Goal: Transaction & Acquisition: Purchase product/service

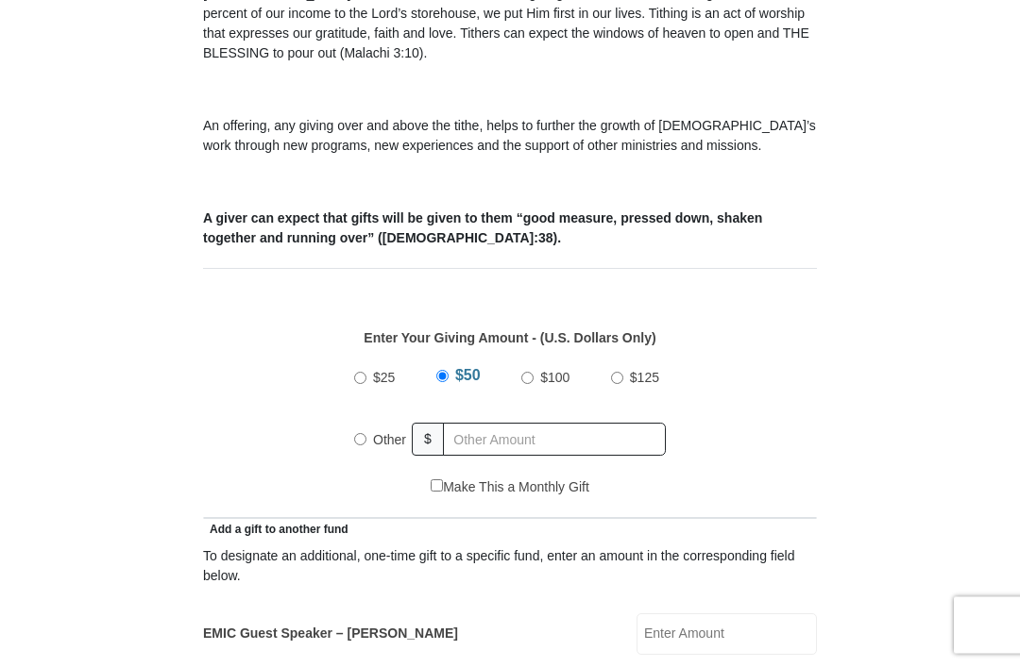
scroll to position [586, 0]
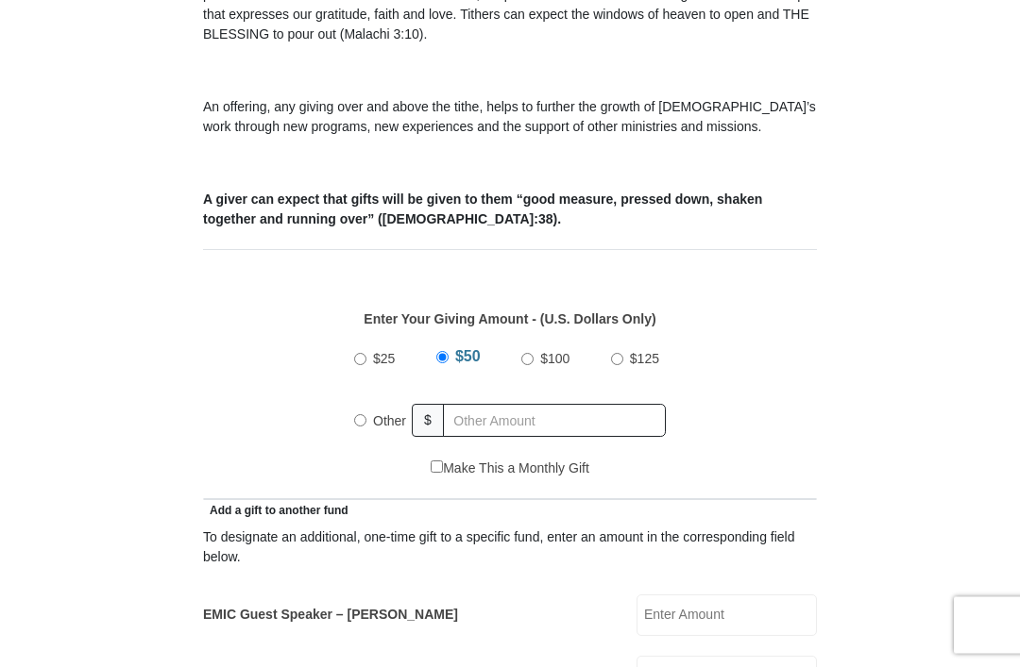
click at [363, 421] on input "Other" at bounding box center [360, 421] width 12 height 12
radio input "true"
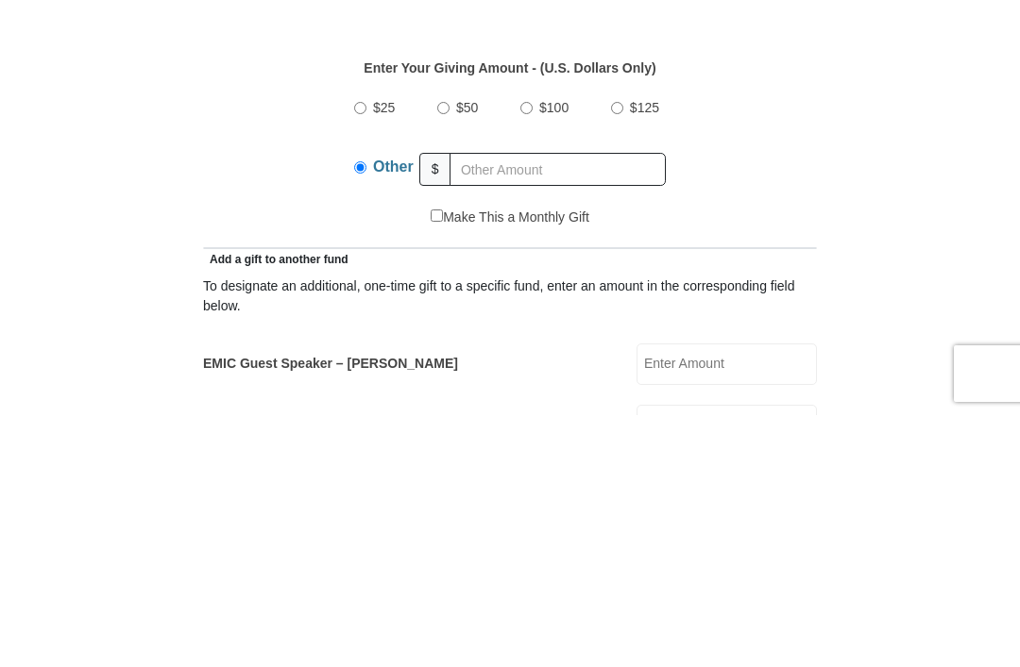
scroll to position [839, 0]
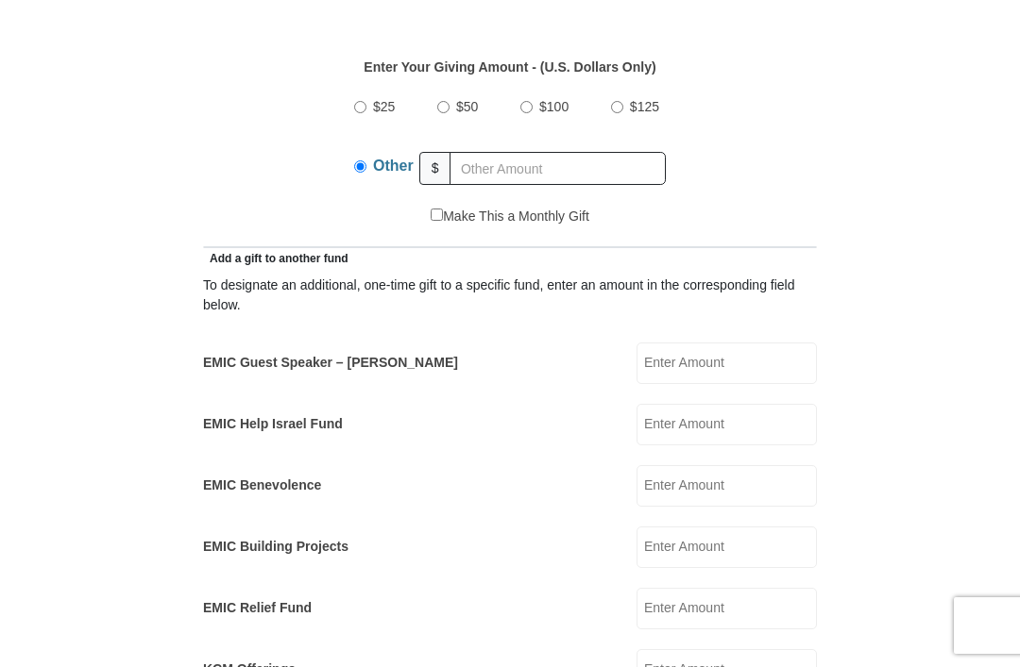
click at [760, 360] on input "EMIC Guest Speaker – Mike Evans" at bounding box center [726, 364] width 180 height 42
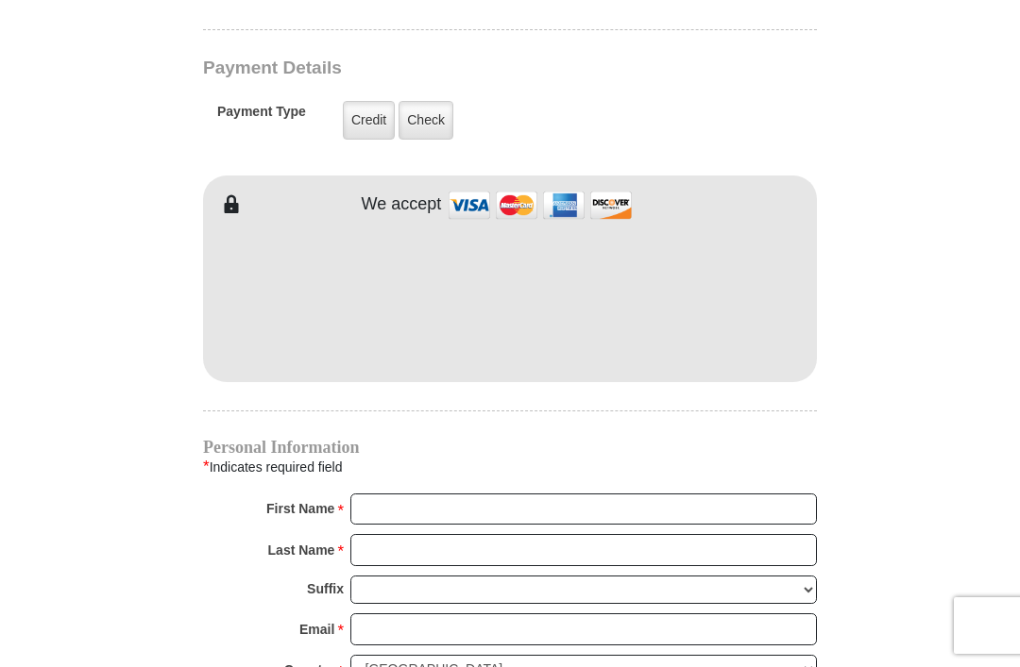
scroll to position [1519, 0]
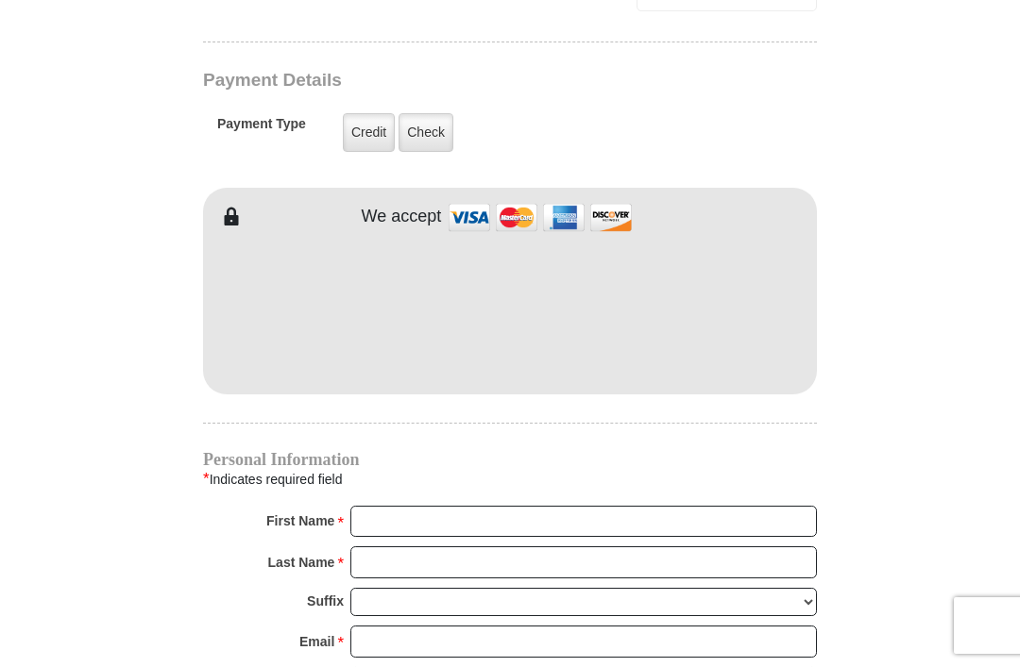
type input "25.00"
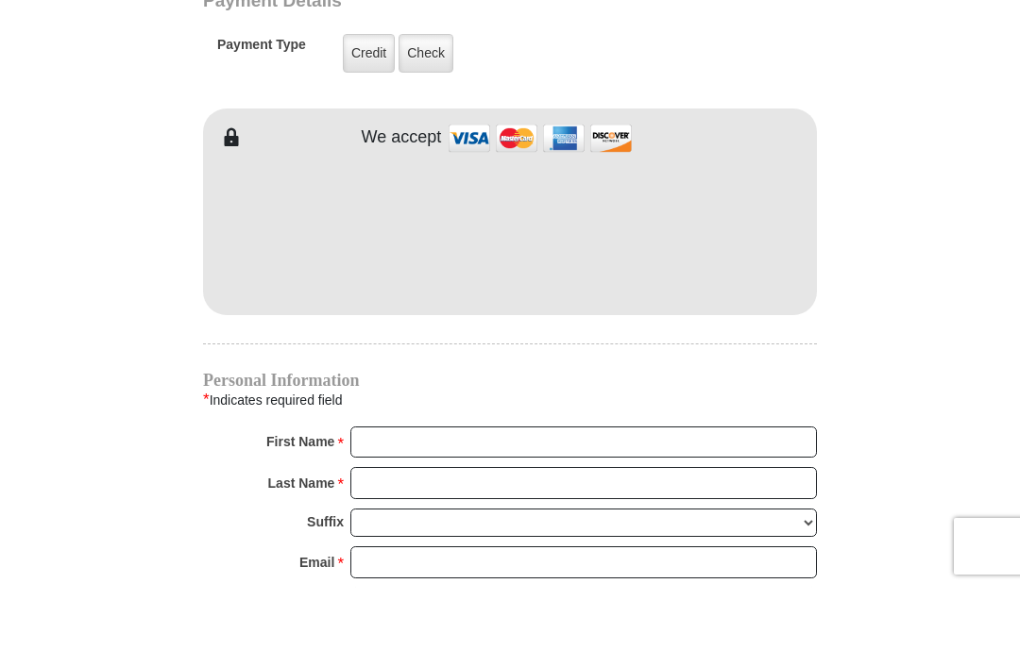
scroll to position [1598, 0]
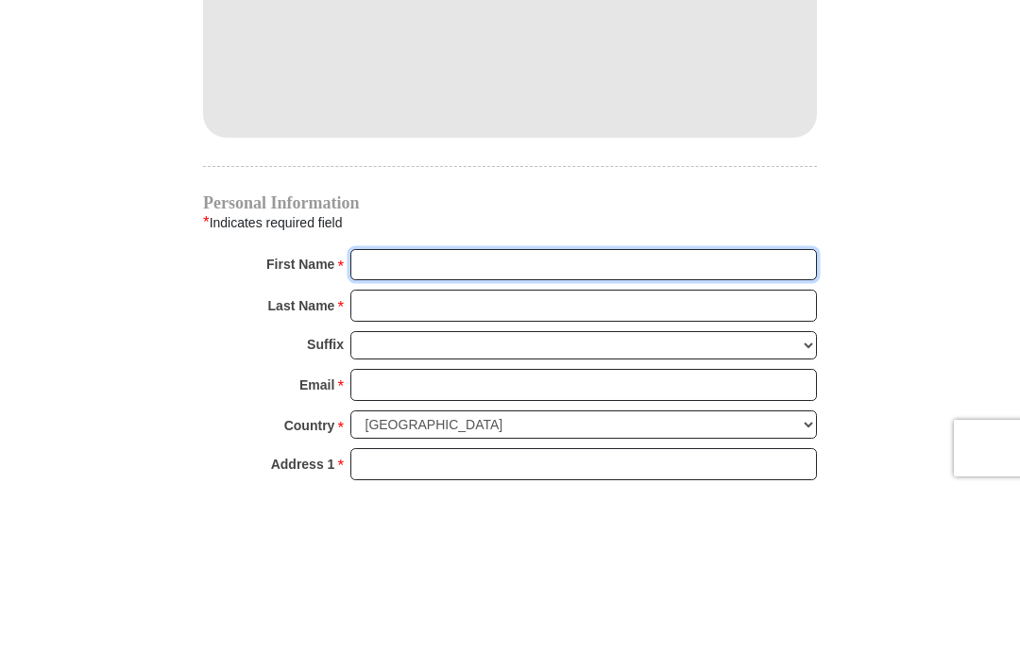
click at [720, 427] on input "First Name *" at bounding box center [583, 443] width 466 height 32
type input "Simeonette"
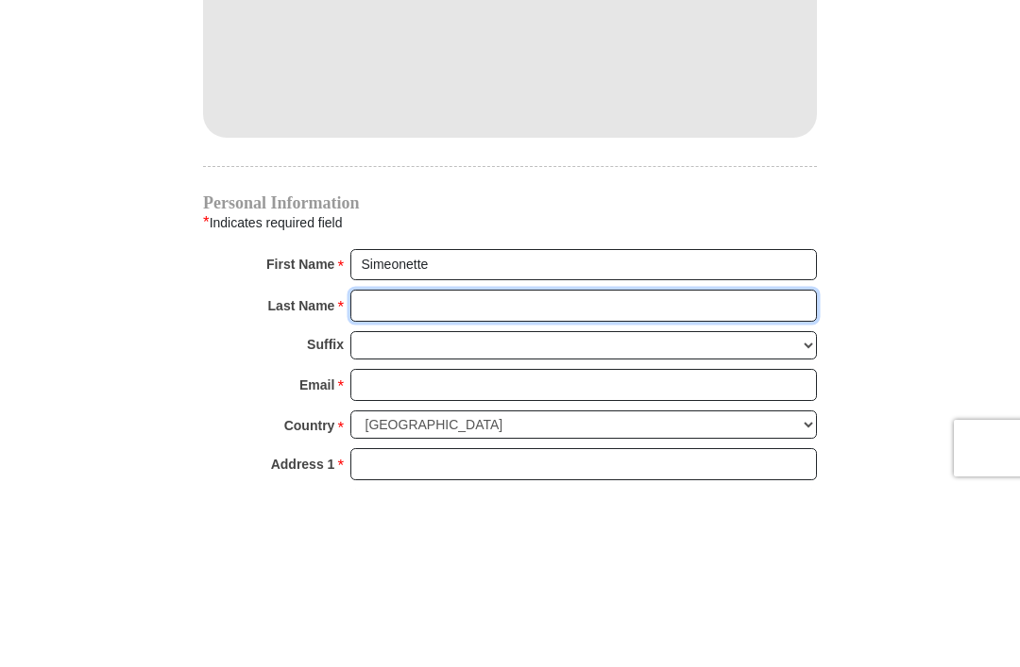
click at [562, 467] on input "Last Name *" at bounding box center [583, 483] width 466 height 32
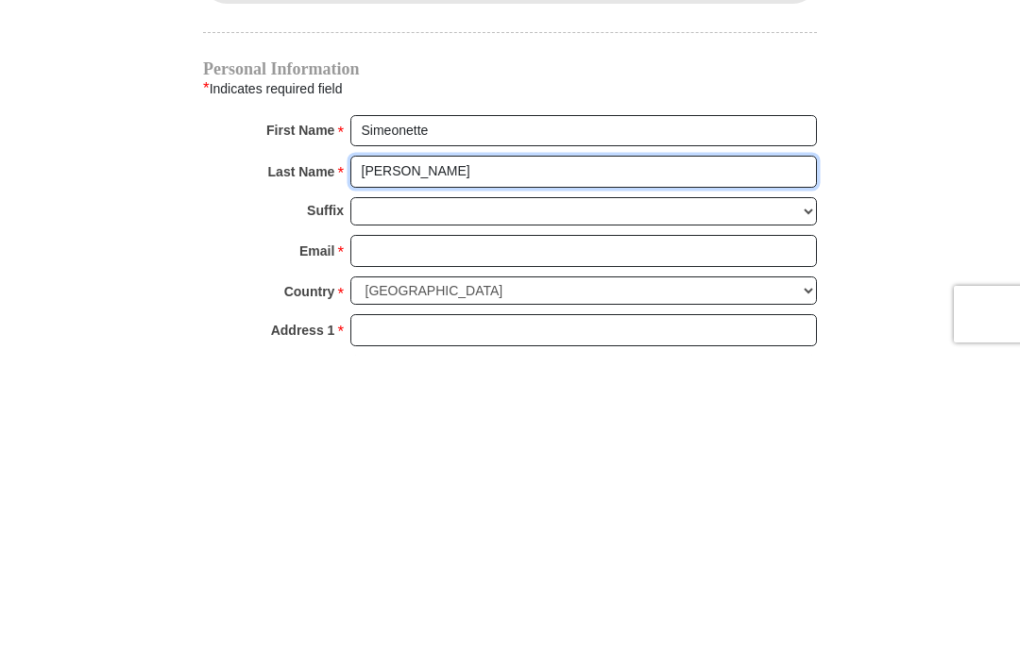
type input "Stewart"
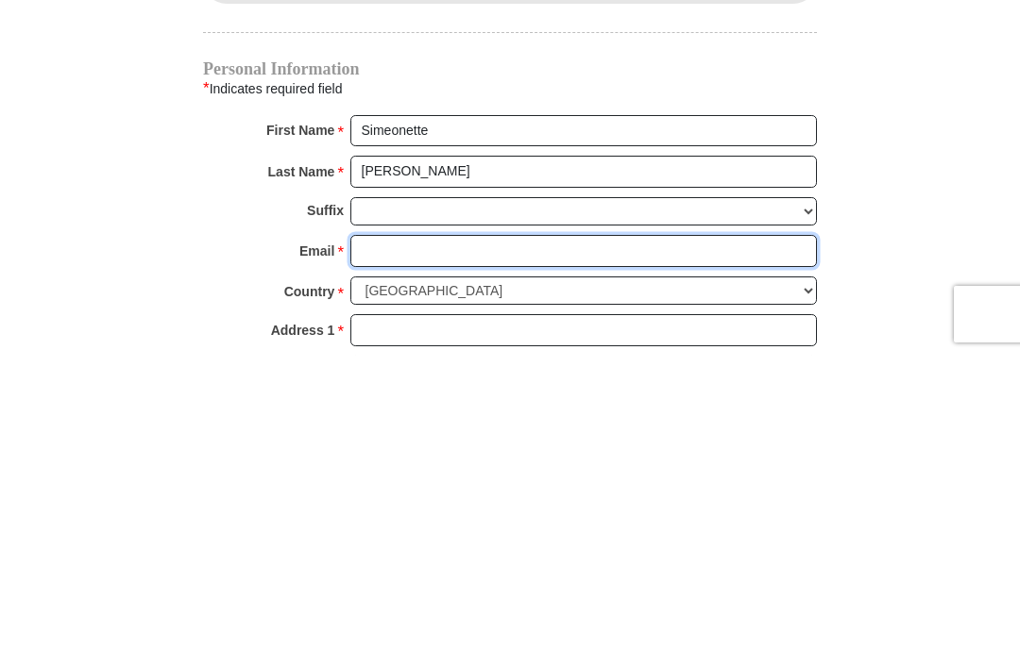
click at [585, 547] on input "Email *" at bounding box center [583, 563] width 466 height 32
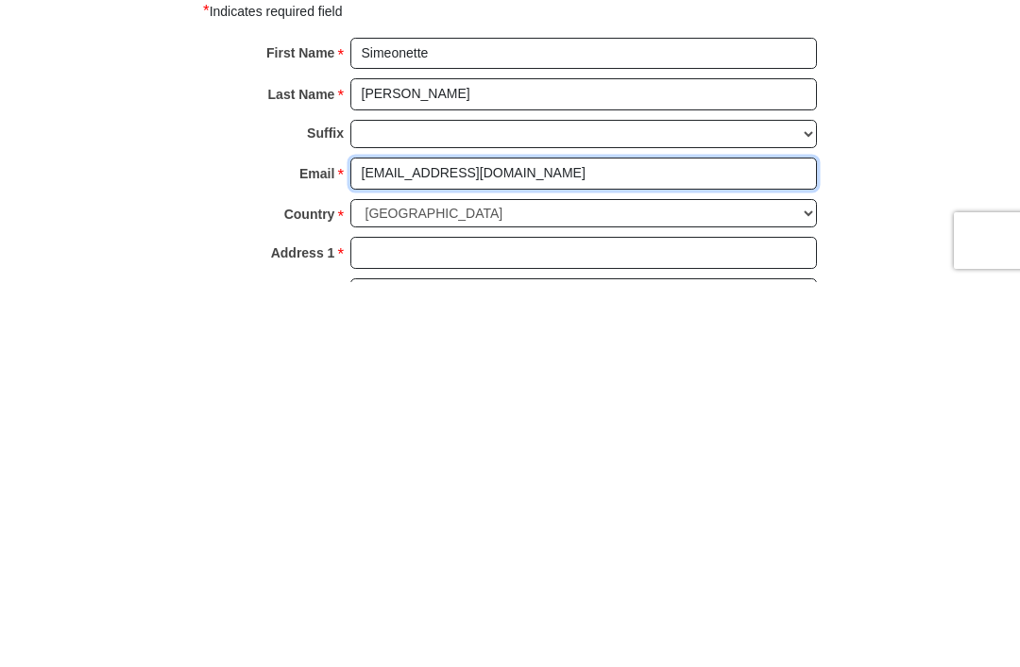
scroll to position [1622, 0]
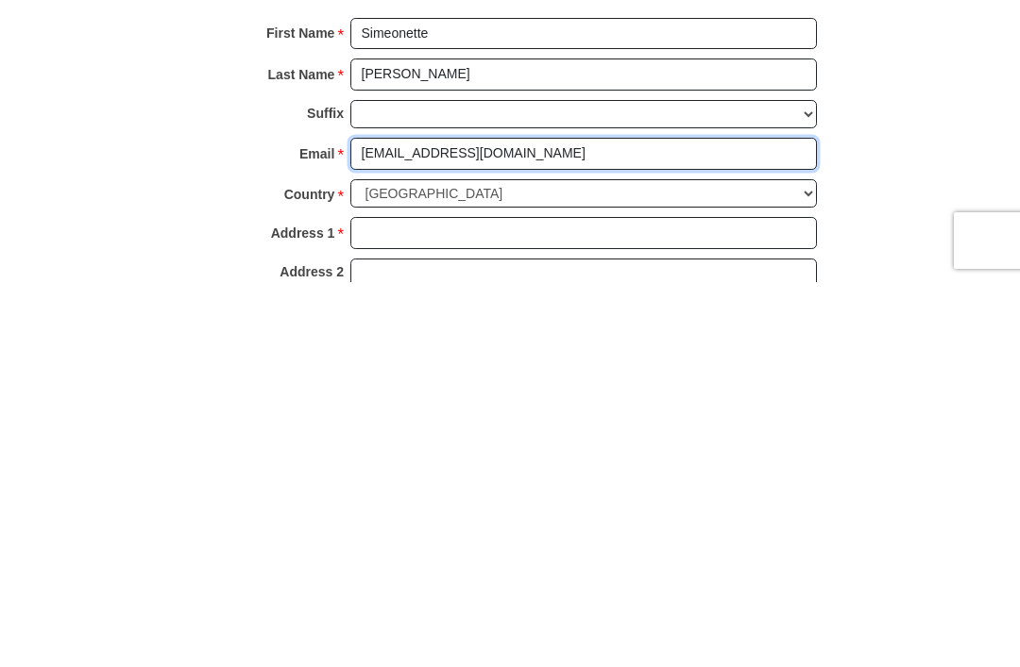
type input "sisuth@yahoo.com"
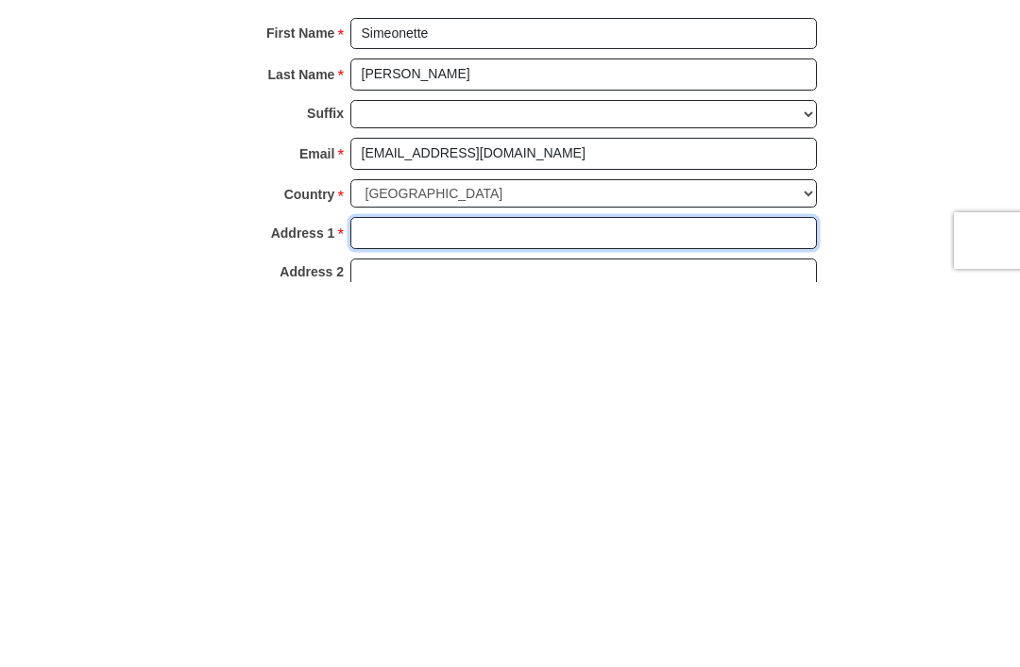
click at [646, 602] on input "Address 1 *" at bounding box center [583, 618] width 466 height 32
type input "226 Persimmon Circle"
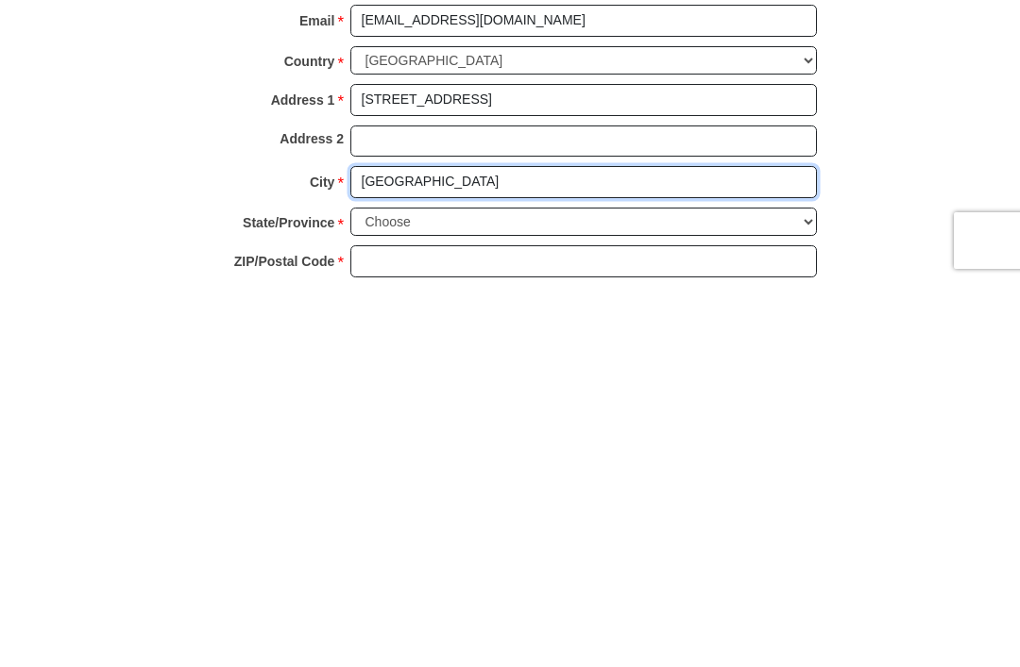
type input "Reisterstown"
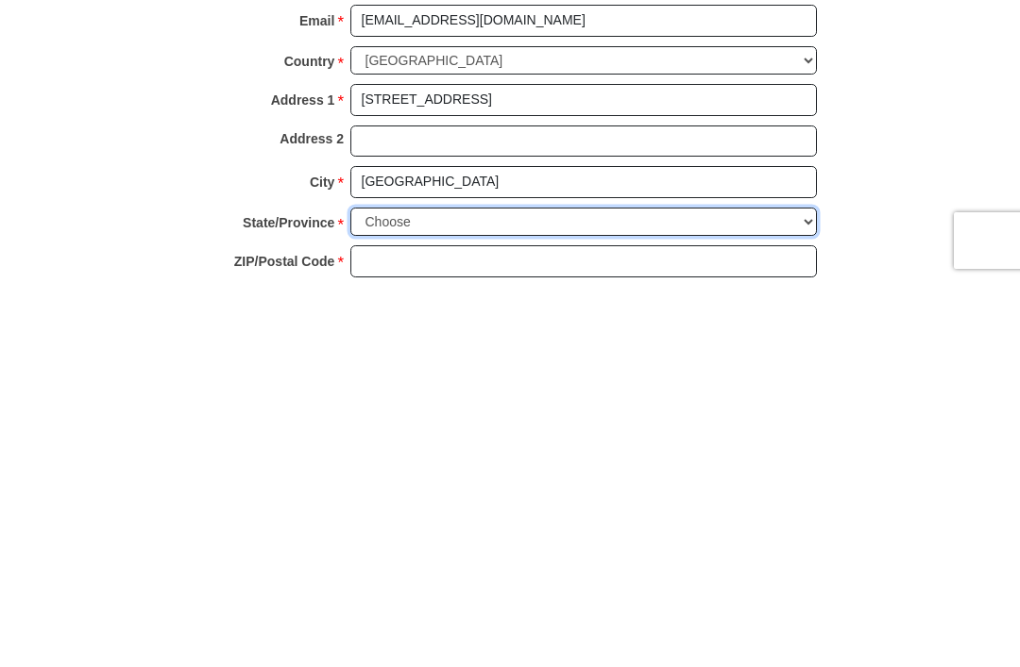
click at [810, 593] on select "Choose Alabama Alaska American Samoa Arizona Arkansas Armed Forces Americas Arm…" at bounding box center [583, 607] width 466 height 29
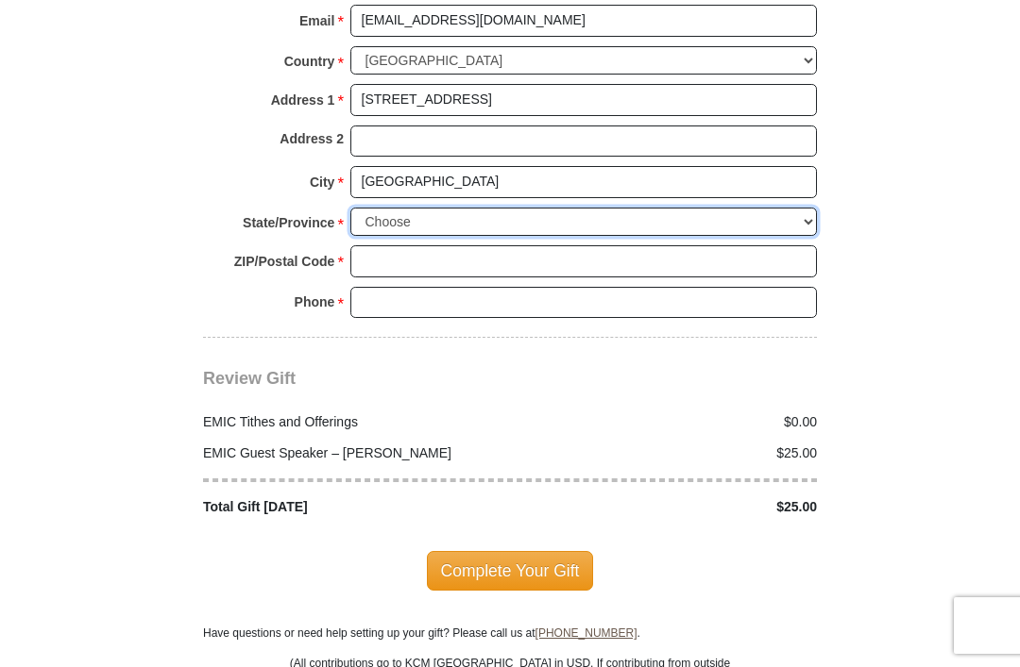
select select "MD"
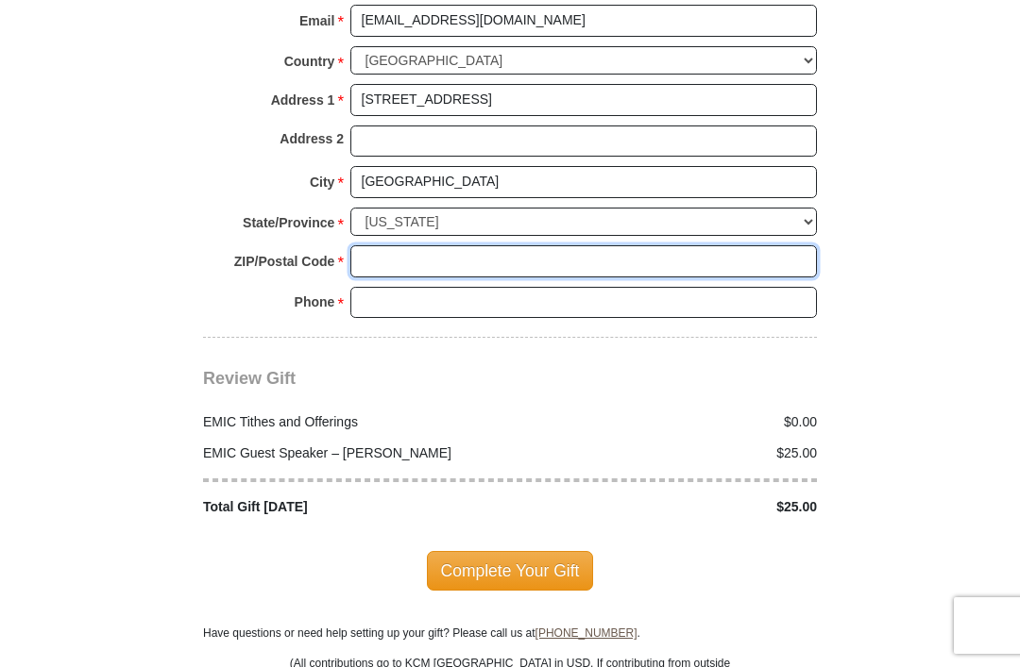
click at [653, 249] on input "ZIP/Postal Code *" at bounding box center [583, 261] width 466 height 32
type input "21136"
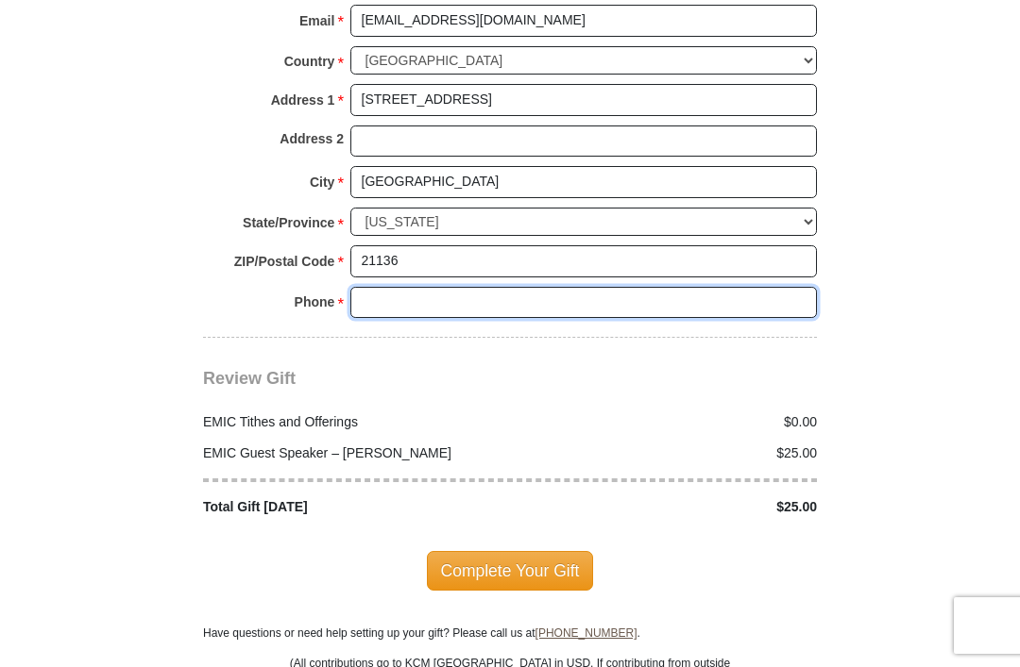
click at [577, 289] on input "Phone * *" at bounding box center [583, 303] width 466 height 32
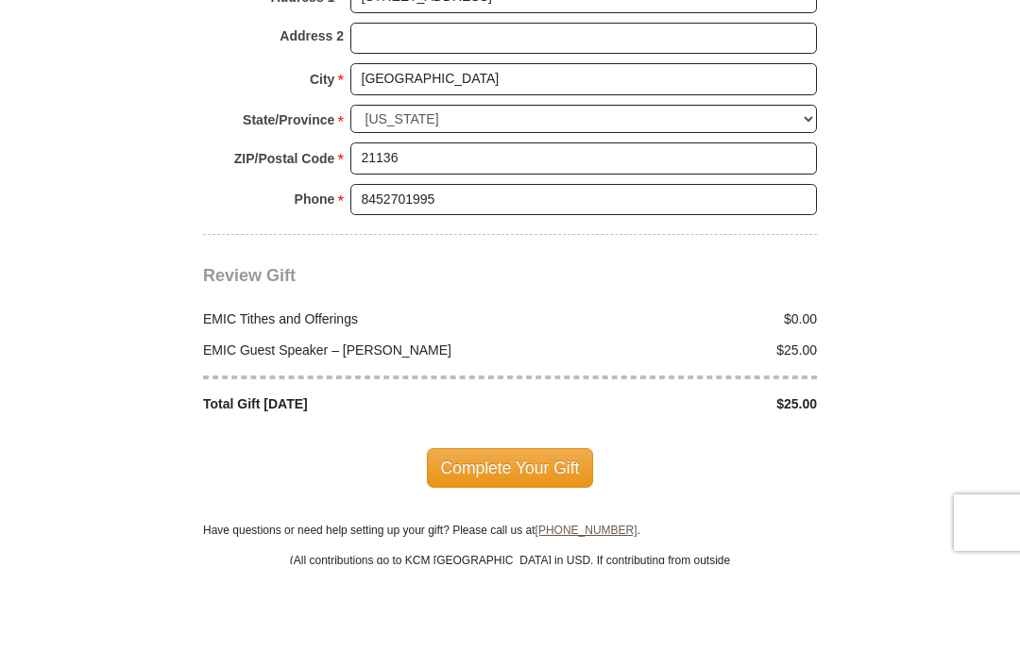
scroll to position [2243, 0]
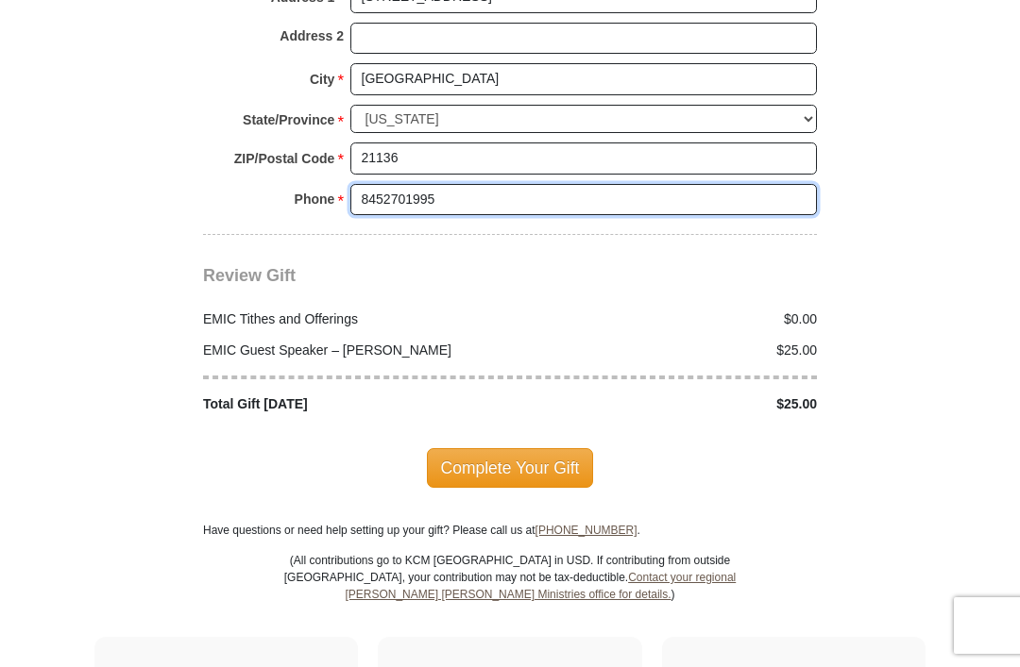
type input "8452701995"
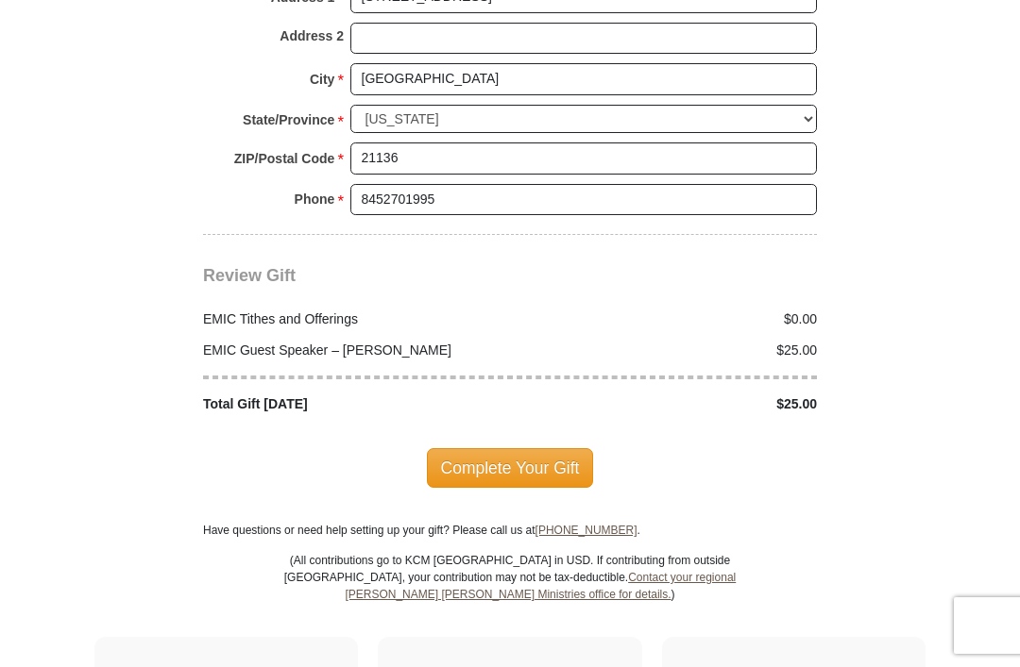
click at [514, 451] on span "Complete Your Gift" at bounding box center [510, 468] width 167 height 40
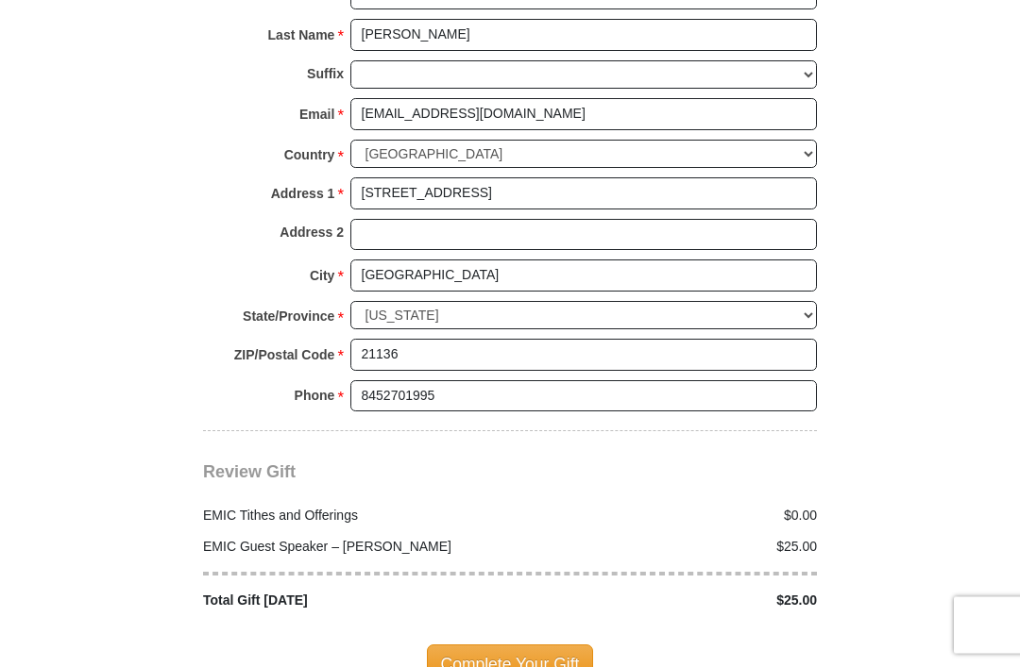
scroll to position [2144, 0]
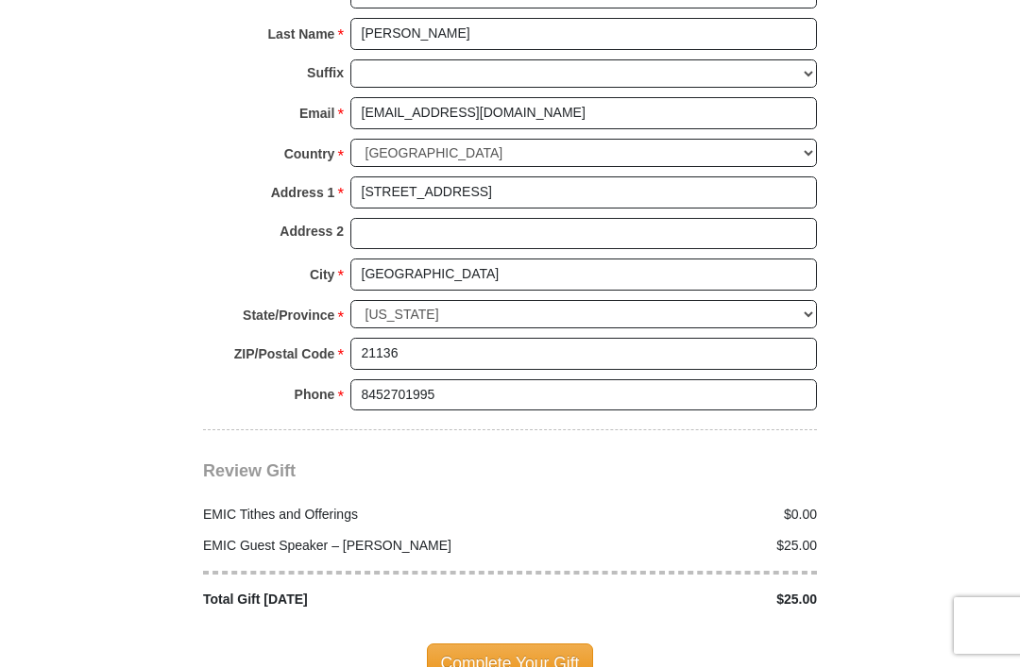
click at [520, 646] on span "Complete Your Gift" at bounding box center [510, 664] width 167 height 40
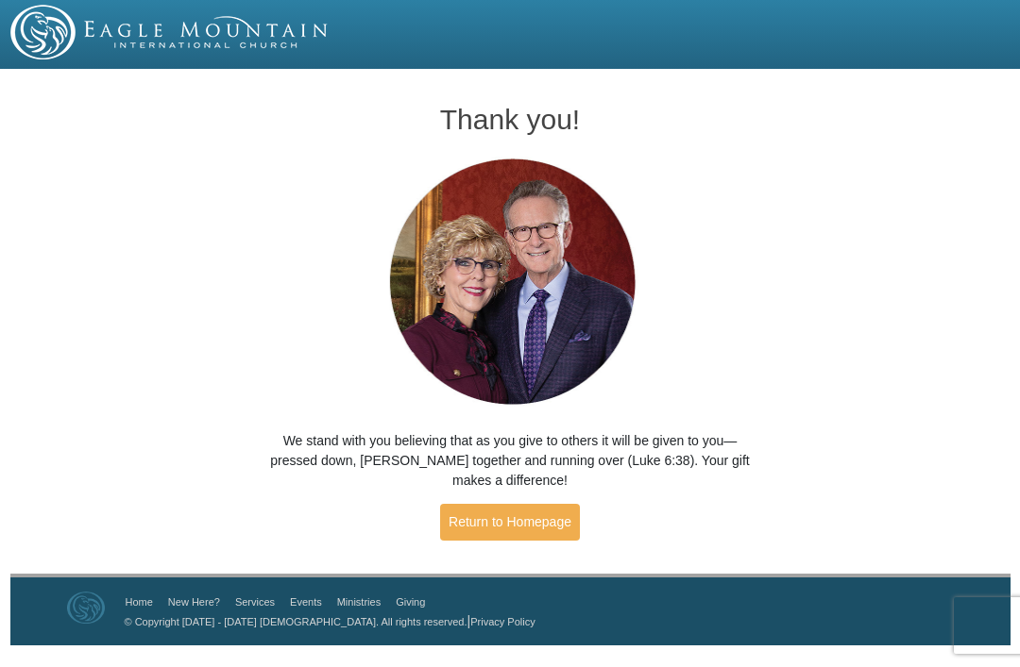
click at [541, 519] on link "Return to Homepage" at bounding box center [510, 522] width 140 height 37
